Goal: Task Accomplishment & Management: Complete application form

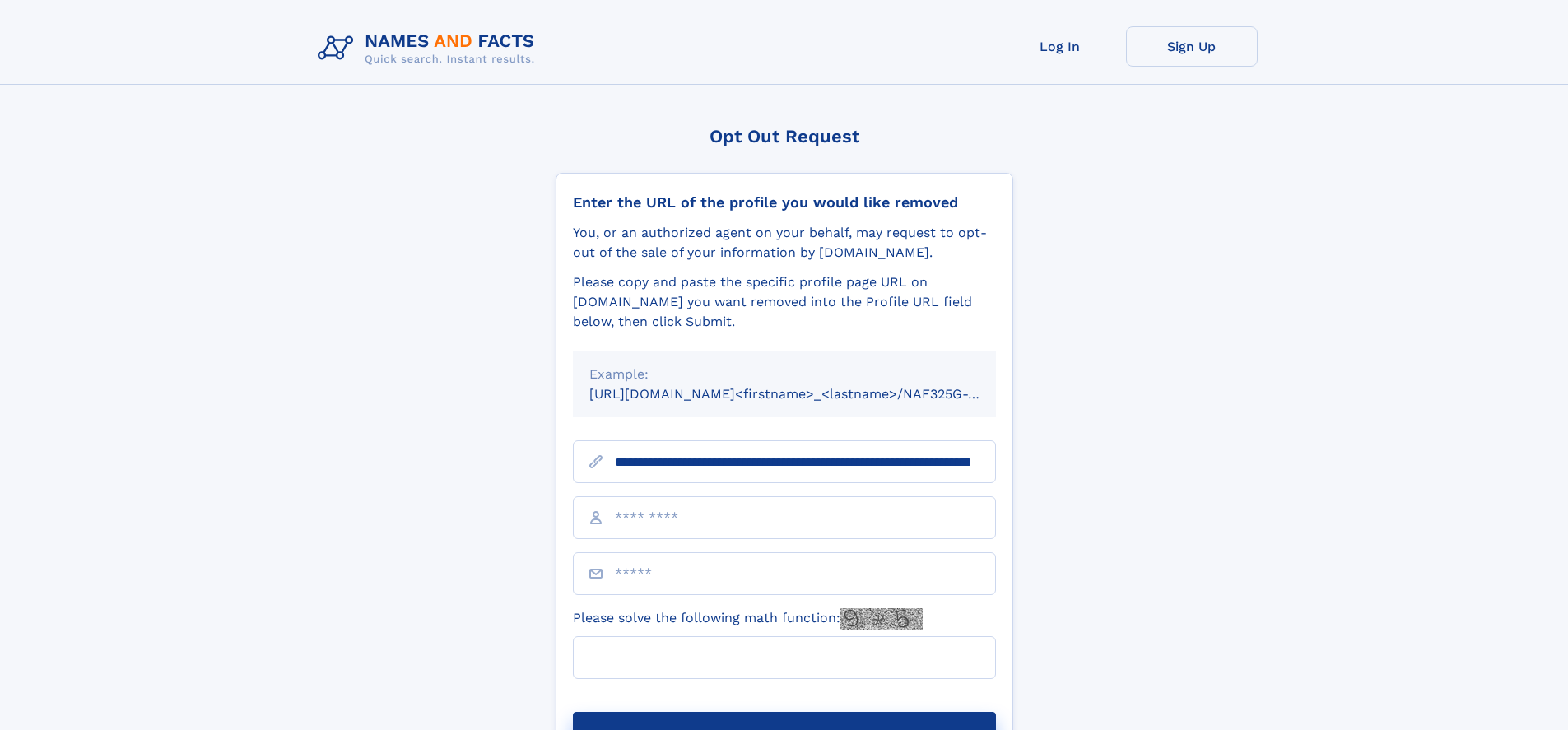
scroll to position [0, 179]
type input "**********"
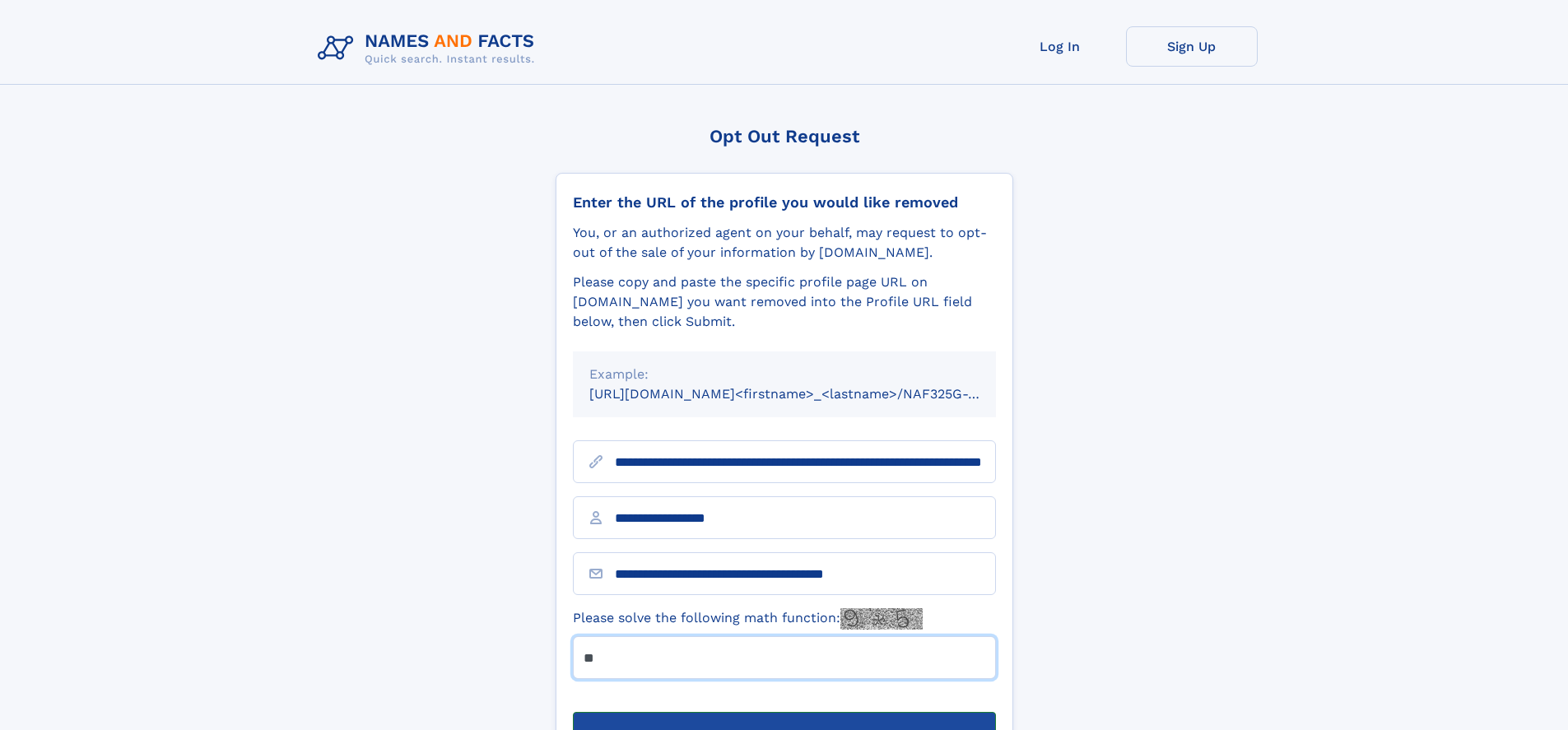
type input "**"
click at [784, 712] on button "Submit Opt Out Request" at bounding box center [784, 739] width 423 height 53
